Goal: Check status: Check status

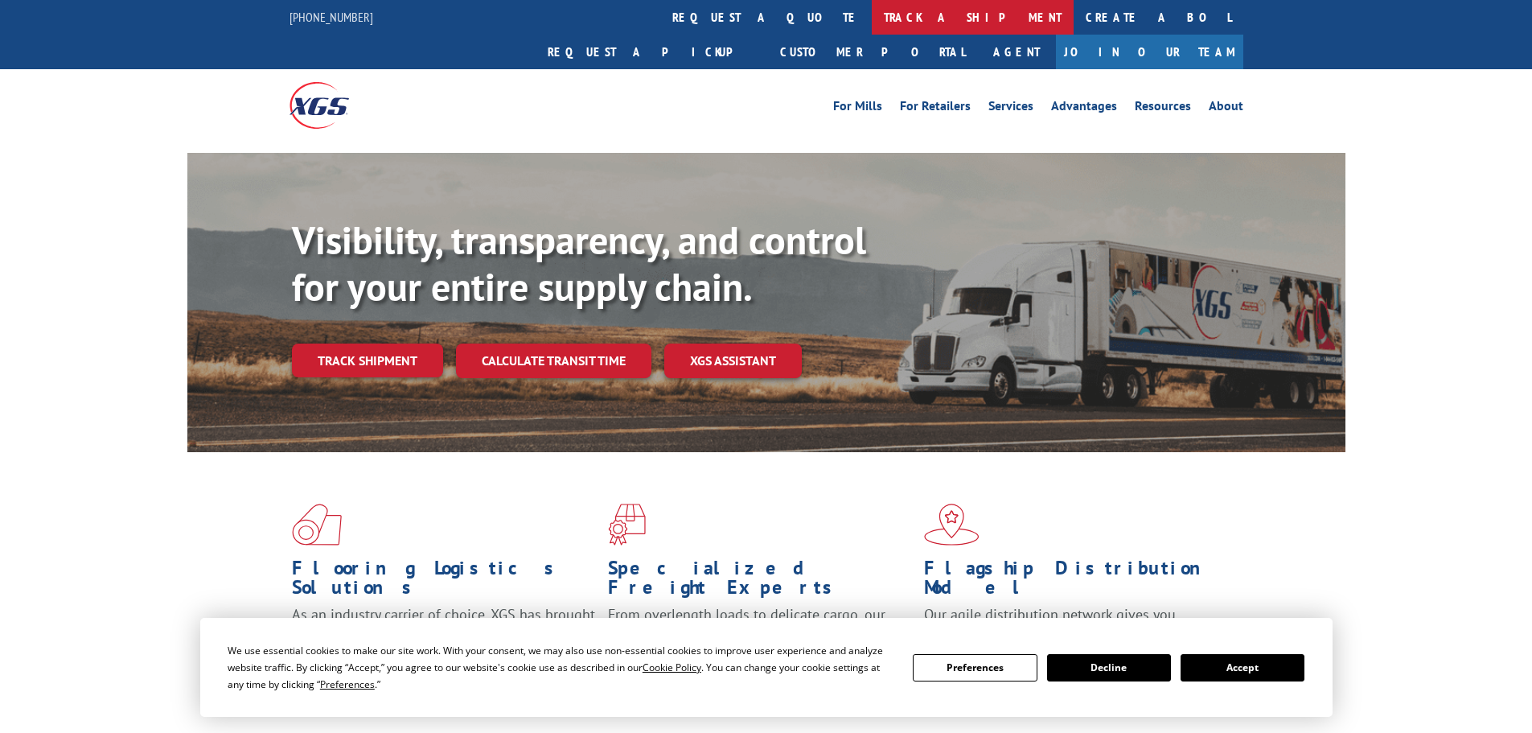
click at [872, 17] on link "track a shipment" at bounding box center [973, 17] width 202 height 35
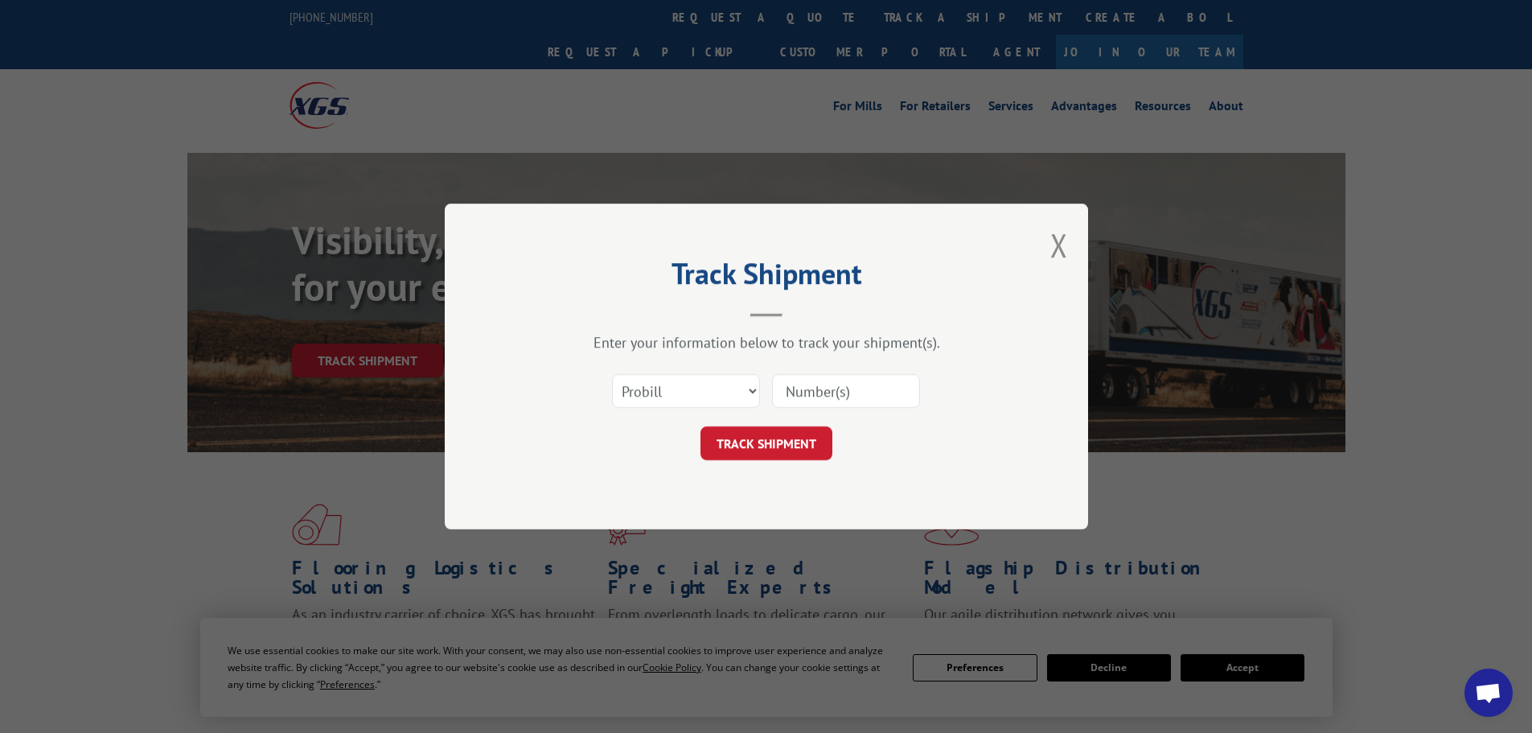
drag, startPoint x: 801, startPoint y: 389, endPoint x: 782, endPoint y: 388, distance: 18.5
click at [801, 389] on input at bounding box center [846, 391] width 148 height 34
click at [711, 384] on select "Select category... Probill BOL PO" at bounding box center [686, 391] width 148 height 34
select select "bol"
click at [612, 374] on select "Select category... Probill BOL PO" at bounding box center [686, 391] width 148 height 34
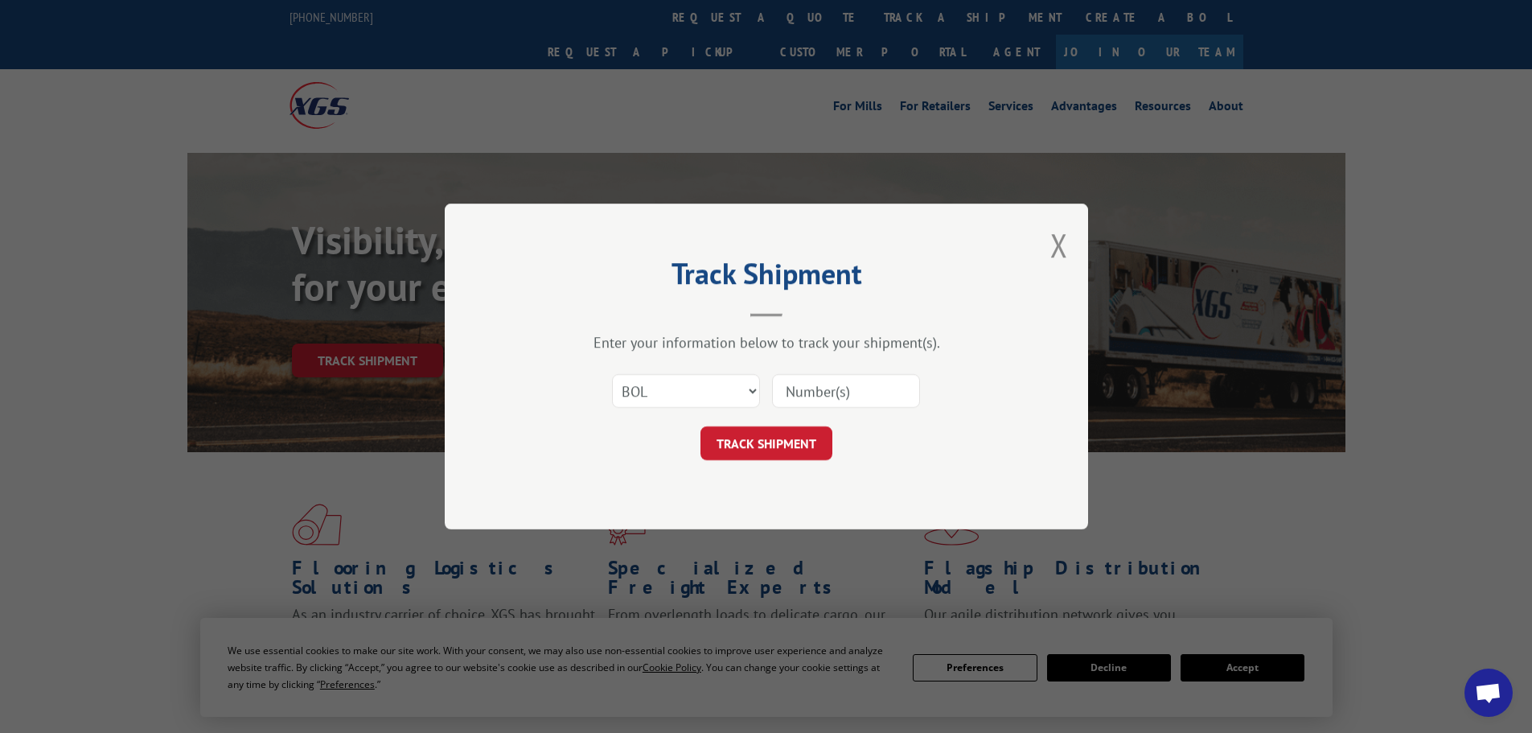
click at [793, 392] on input at bounding box center [846, 391] width 148 height 34
paste input "530779940"
type input "530779940"
click at [790, 439] on button "TRACK SHIPMENT" at bounding box center [766, 443] width 132 height 34
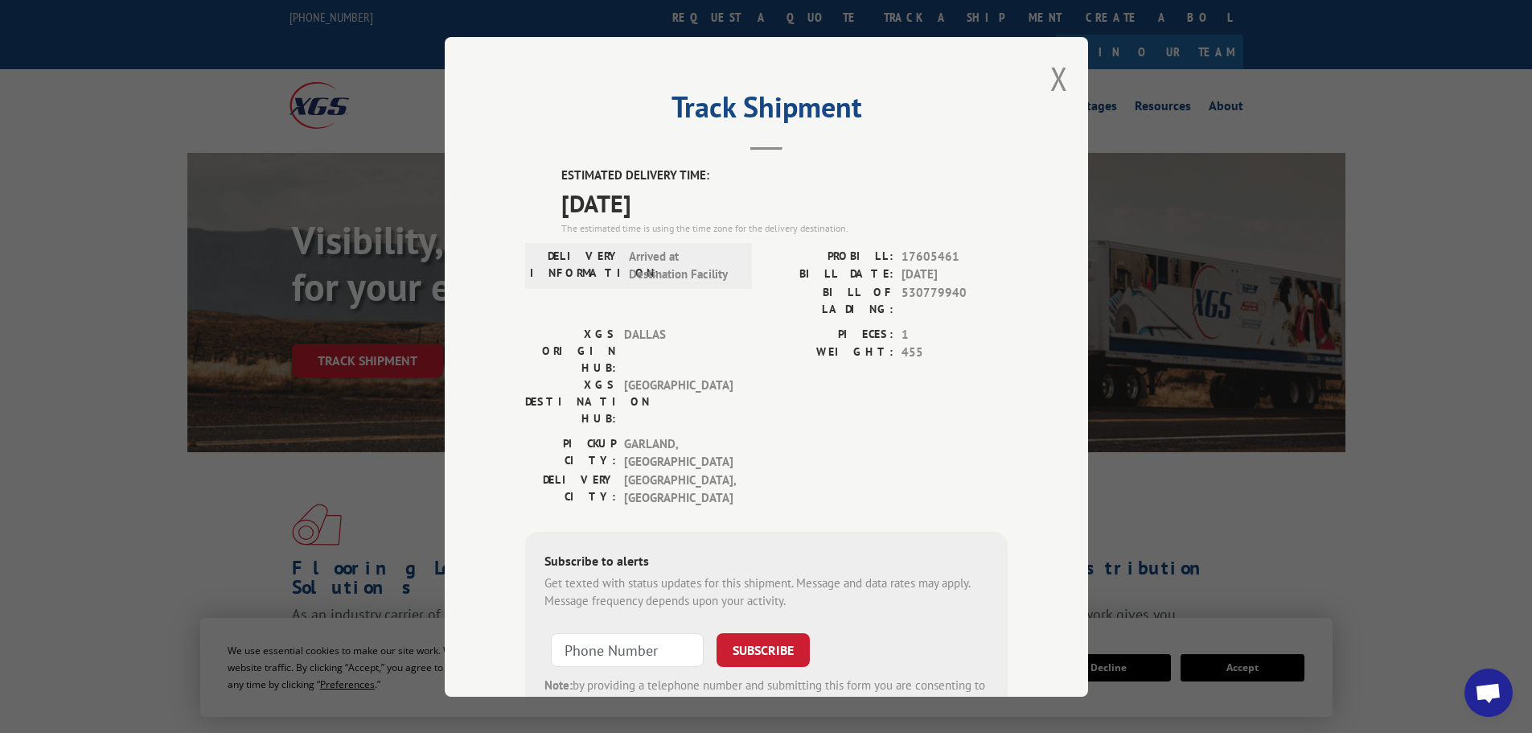
click at [937, 254] on span "17605461" at bounding box center [954, 256] width 106 height 18
copy span "17605461"
click at [1050, 85] on button "Close modal" at bounding box center [1059, 78] width 18 height 43
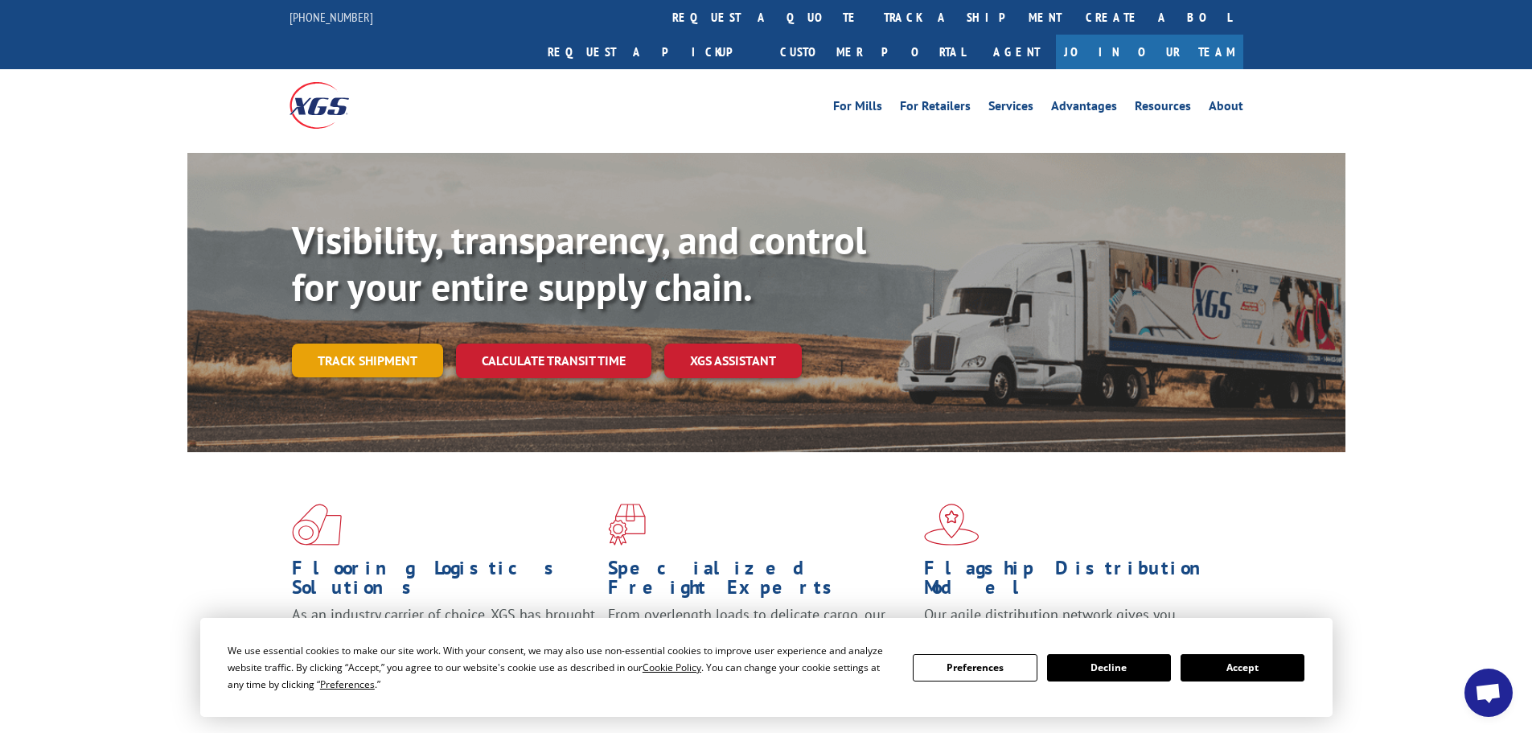
click at [400, 343] on link "Track shipment" at bounding box center [367, 360] width 151 height 34
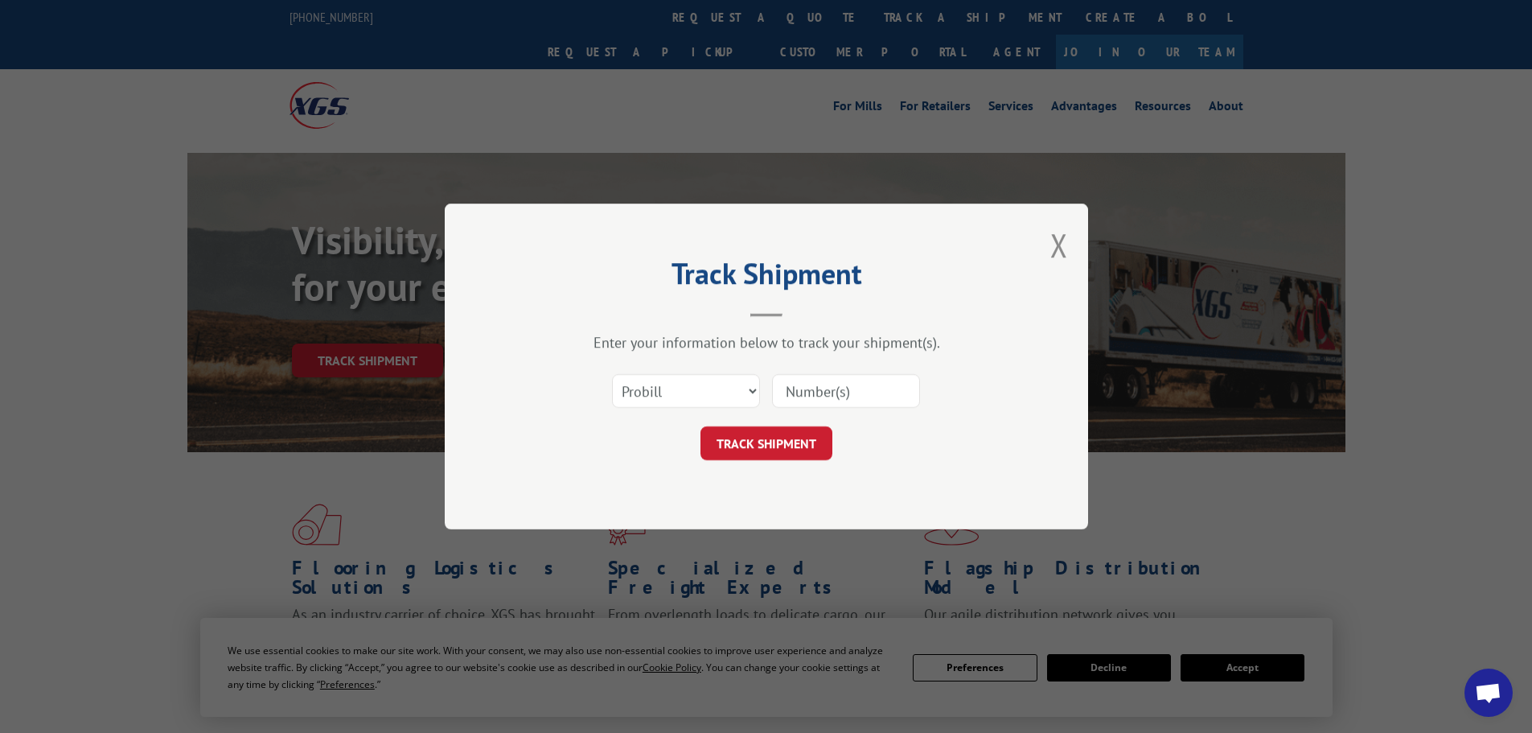
click at [839, 397] on input at bounding box center [846, 391] width 148 height 34
paste input "17605461"
type input "17605461"
click at [809, 432] on button "TRACK SHIPMENT" at bounding box center [766, 443] width 132 height 34
